Goal: Transaction & Acquisition: Purchase product/service

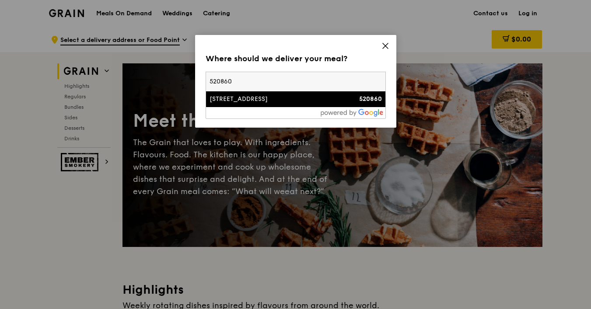
type input "520860"
click at [323, 98] on div "860 Tampines Avenue 5" at bounding box center [275, 99] width 130 height 9
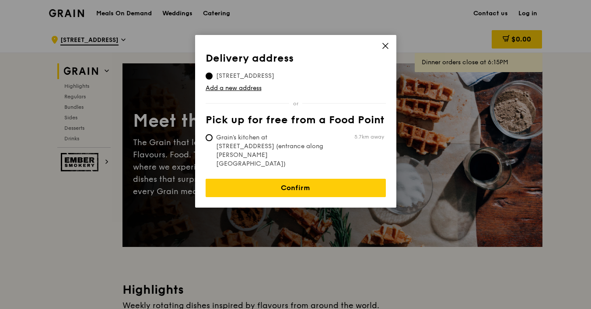
click at [388, 45] on icon at bounding box center [386, 46] width 8 height 8
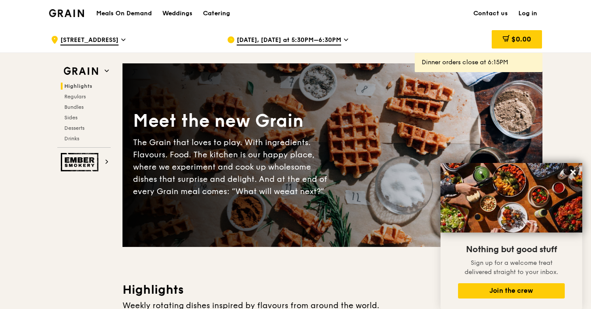
click at [222, 12] on div "Catering" at bounding box center [216, 13] width 27 height 26
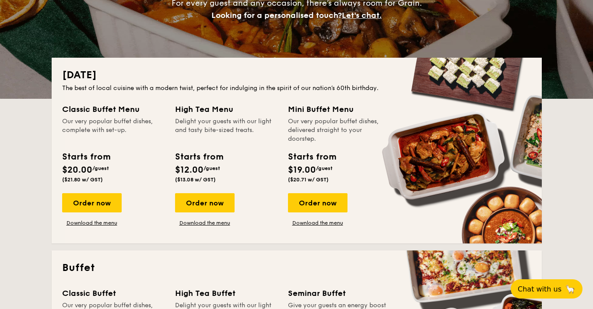
click at [304, 116] on div "Mini Buffet Menu Our very popular buffet dishes, delivered straight to your doo…" at bounding box center [339, 123] width 102 height 40
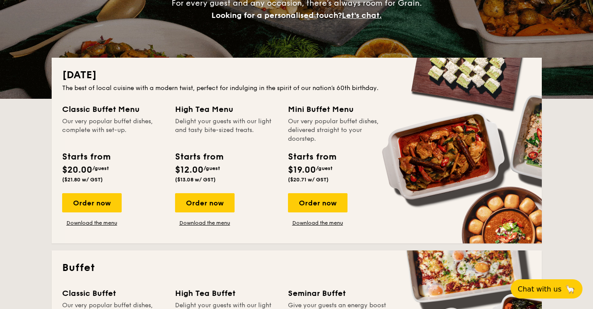
click at [331, 228] on div "Classic Buffet Menu Our very popular buffet dishes, complete with set-up. Start…" at bounding box center [296, 168] width 469 height 130
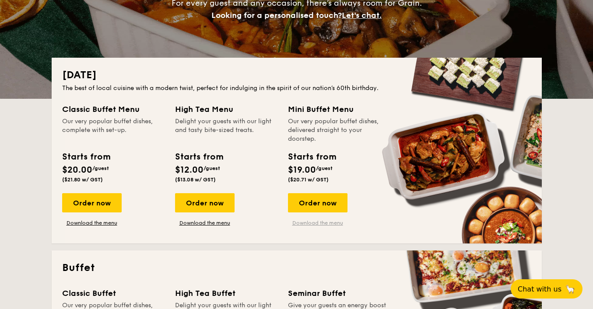
click at [331, 225] on link "Download the menu" at bounding box center [318, 223] width 60 height 7
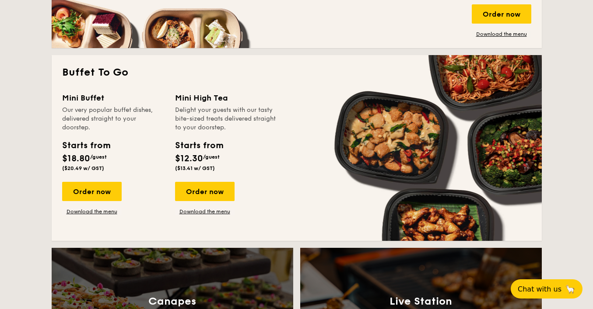
scroll to position [729, 0]
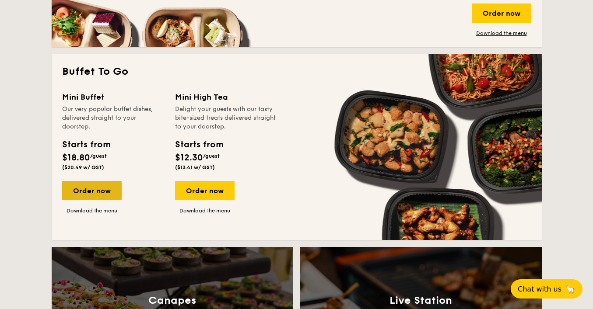
click at [98, 189] on div "Order now" at bounding box center [92, 190] width 60 height 19
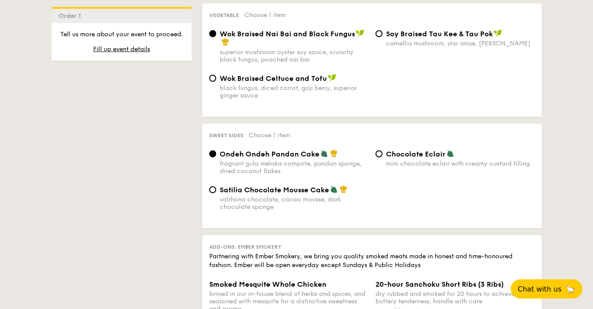
scroll to position [690, 0]
